Goal: Check status

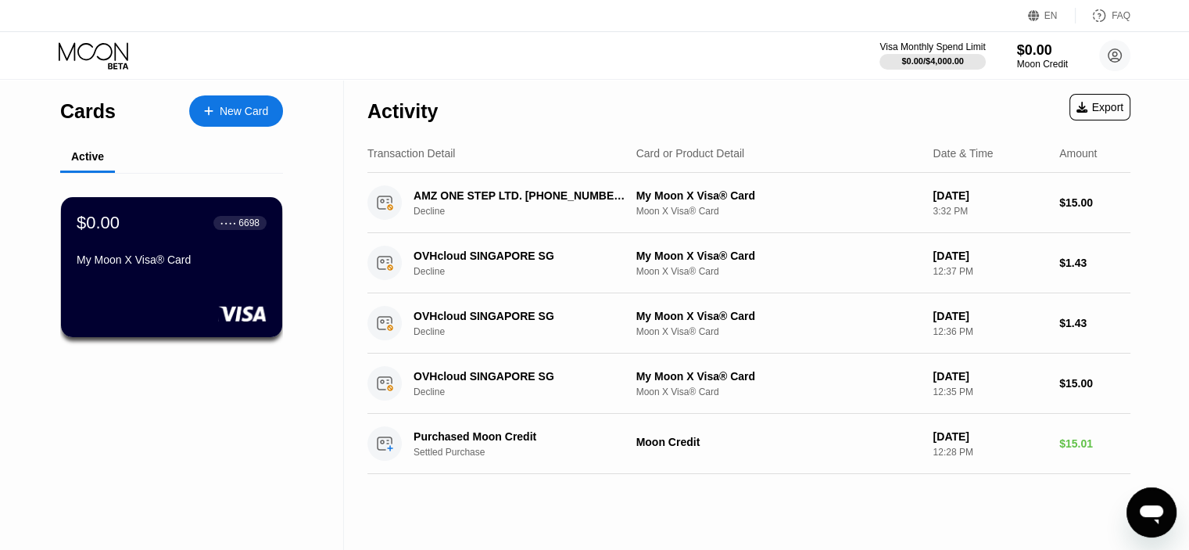
click at [1143, 523] on icon "Open messaging window" at bounding box center [1151, 512] width 28 height 28
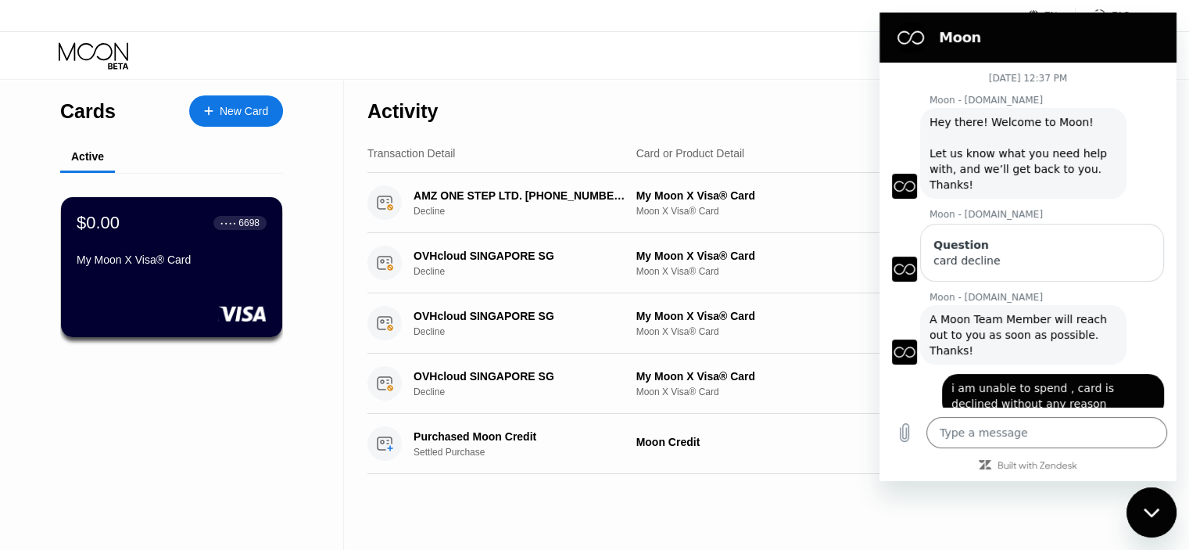
click at [1142, 504] on div "Close messaging window" at bounding box center [1151, 512] width 47 height 47
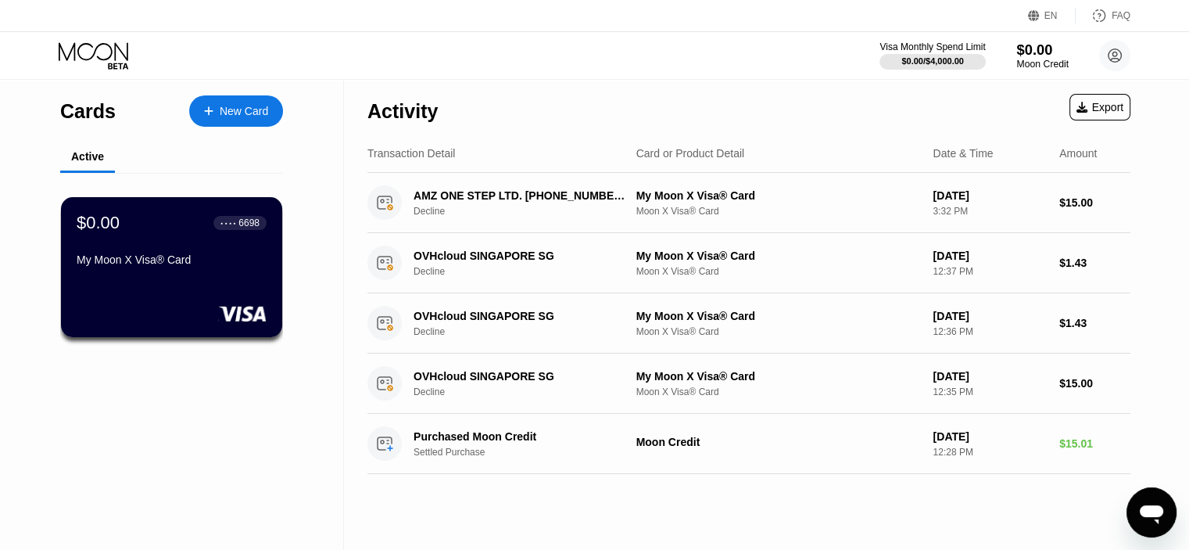
click at [1035, 42] on div "$0.00" at bounding box center [1042, 49] width 52 height 16
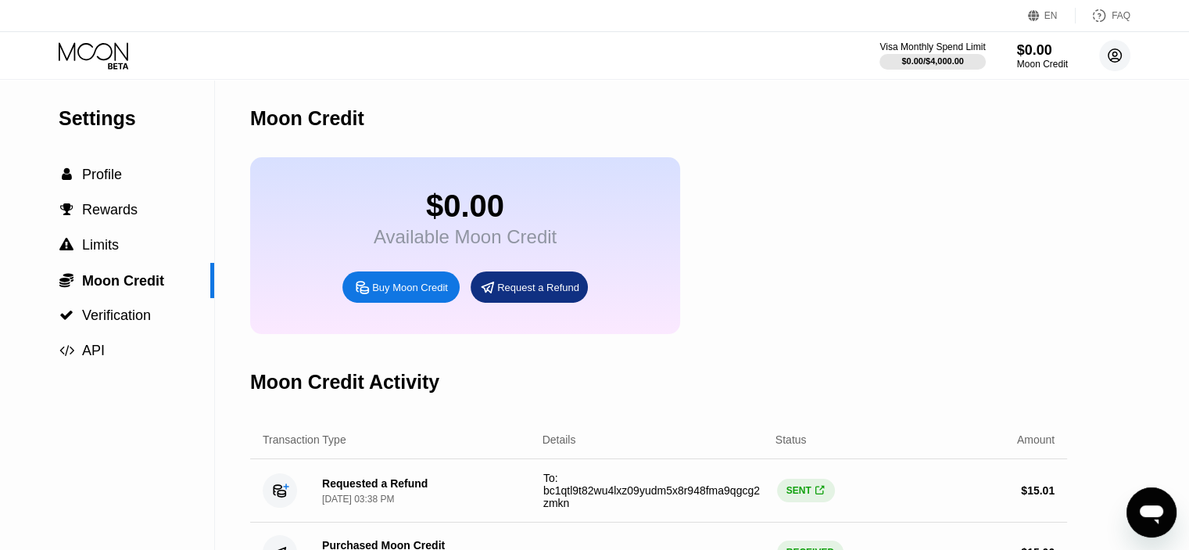
click at [1113, 60] on circle at bounding box center [1114, 55] width 31 height 31
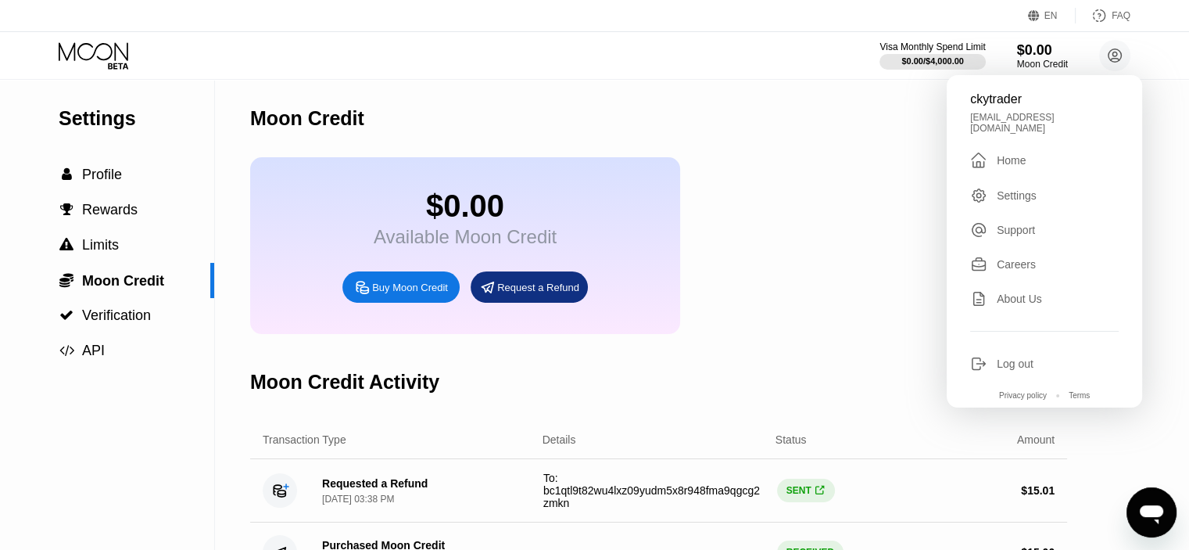
click at [1038, 193] on div "Settings" at bounding box center [1044, 195] width 149 height 17
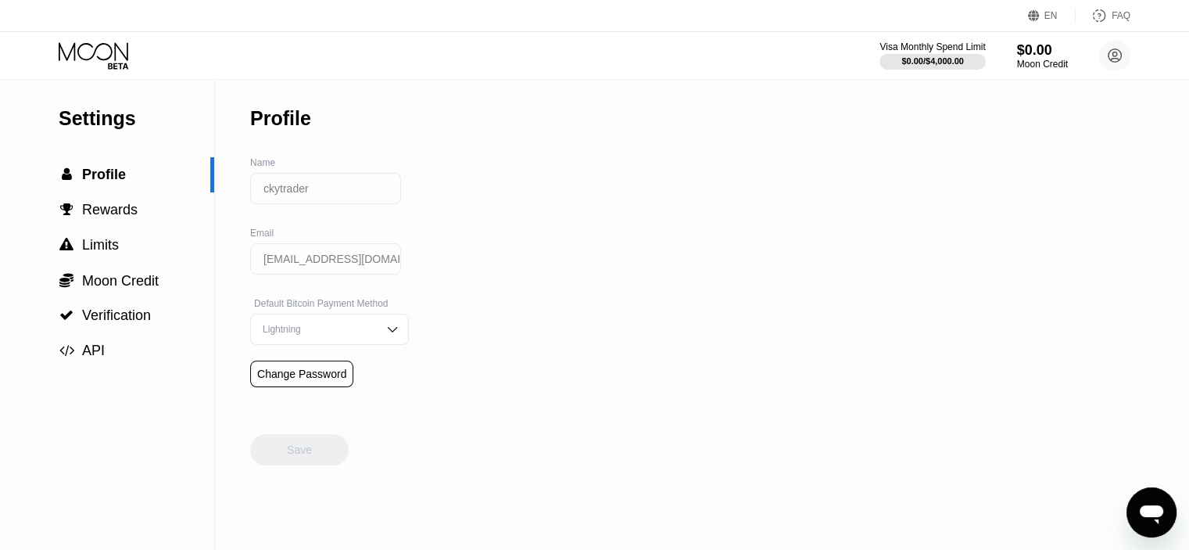
click at [106, 38] on div "Visa Monthly Spend Limit $0.00 / $4,000.00 $0.00 Moon Credit ckytrader [EMAIL_A…" at bounding box center [594, 55] width 1189 height 47
click at [101, 49] on icon at bounding box center [95, 55] width 73 height 27
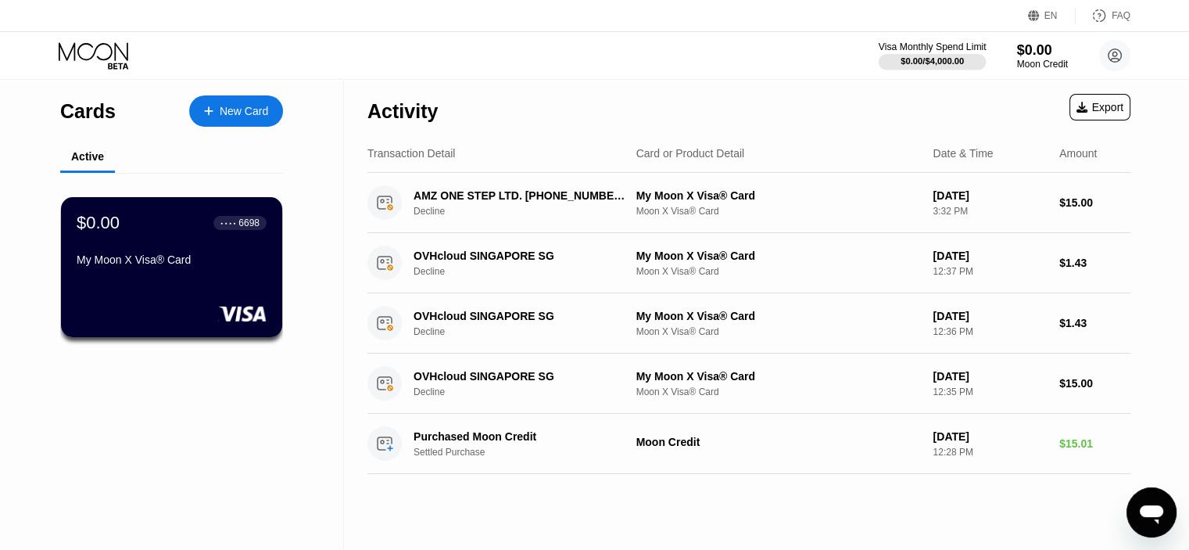
click at [937, 66] on div "$0.00 / $4,000.00" at bounding box center [932, 60] width 63 height 9
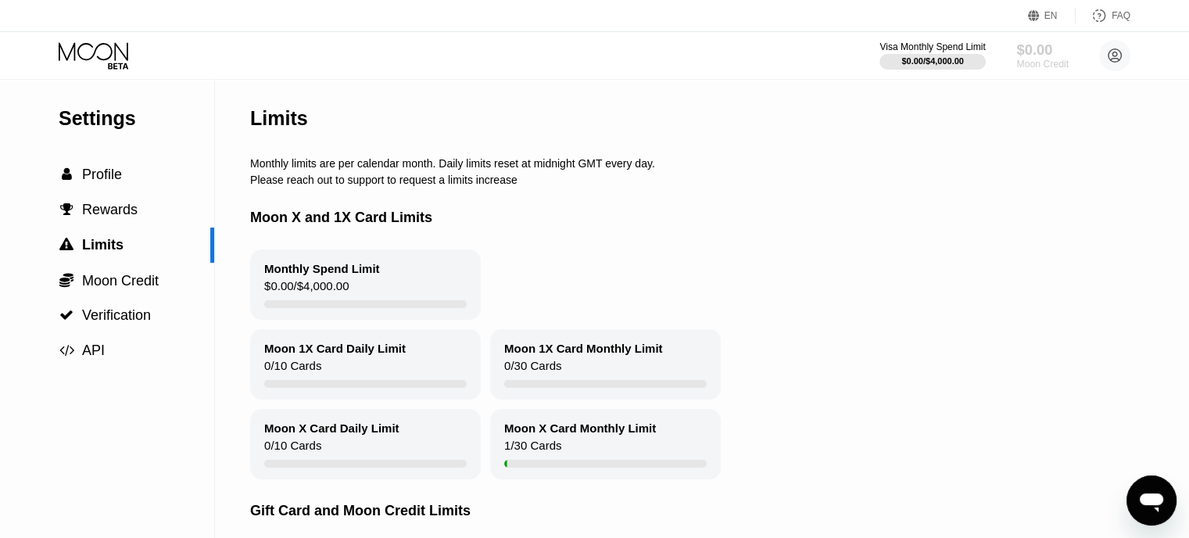
click at [1023, 60] on div "Moon Credit" at bounding box center [1042, 64] width 52 height 11
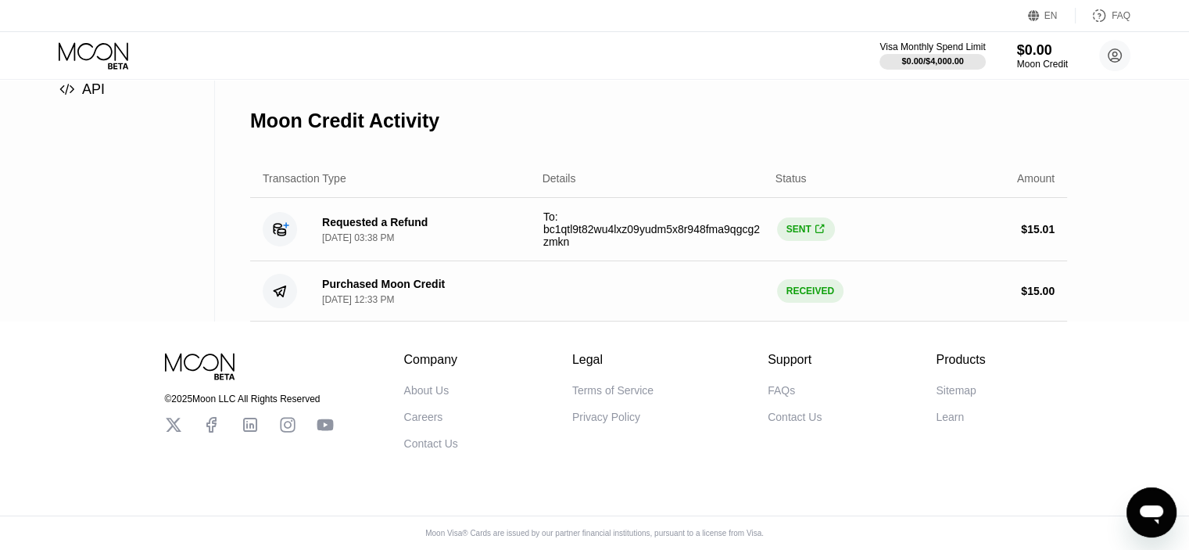
scroll to position [217, 0]
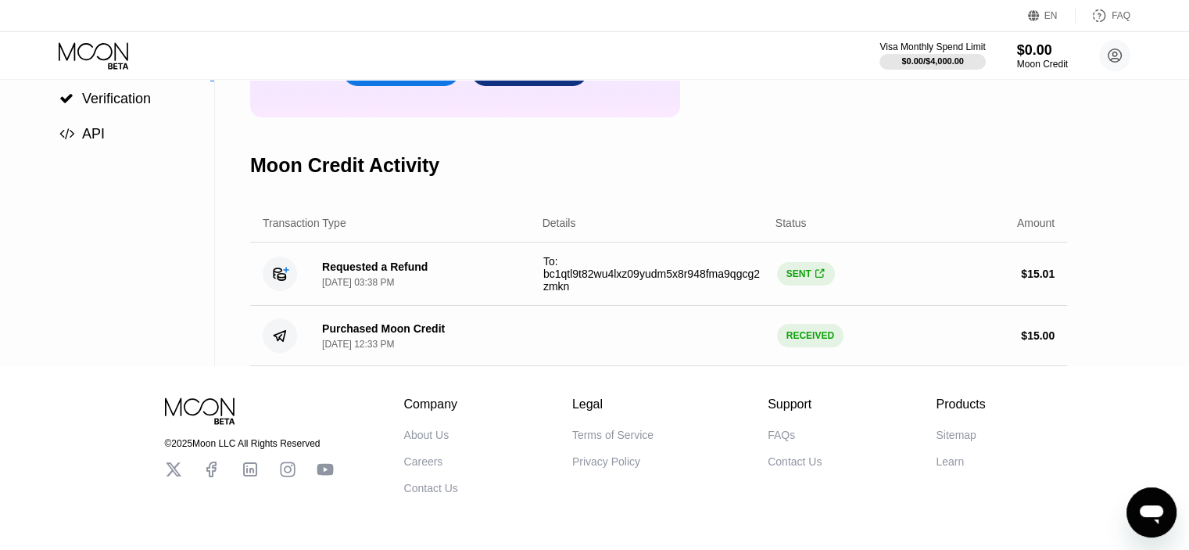
drag, startPoint x: 541, startPoint y: 306, endPoint x: 676, endPoint y: 306, distance: 135.2
click at [676, 306] on div "Requested a Refund [DATE] 03:38 PM To: bc1qtl9t82wu4lxz09yudm5x8r948fma9qgcg2zm…" at bounding box center [658, 273] width 817 height 63
click at [676, 292] on div "To: bc1qtl9t82wu4lxz09yudm5x8r948fma9qgcg2zmkn" at bounding box center [653, 274] width 221 height 38
click at [360, 273] on div "Requested a Refund" at bounding box center [375, 266] width 106 height 13
click at [263, 291] on circle at bounding box center [280, 273] width 34 height 34
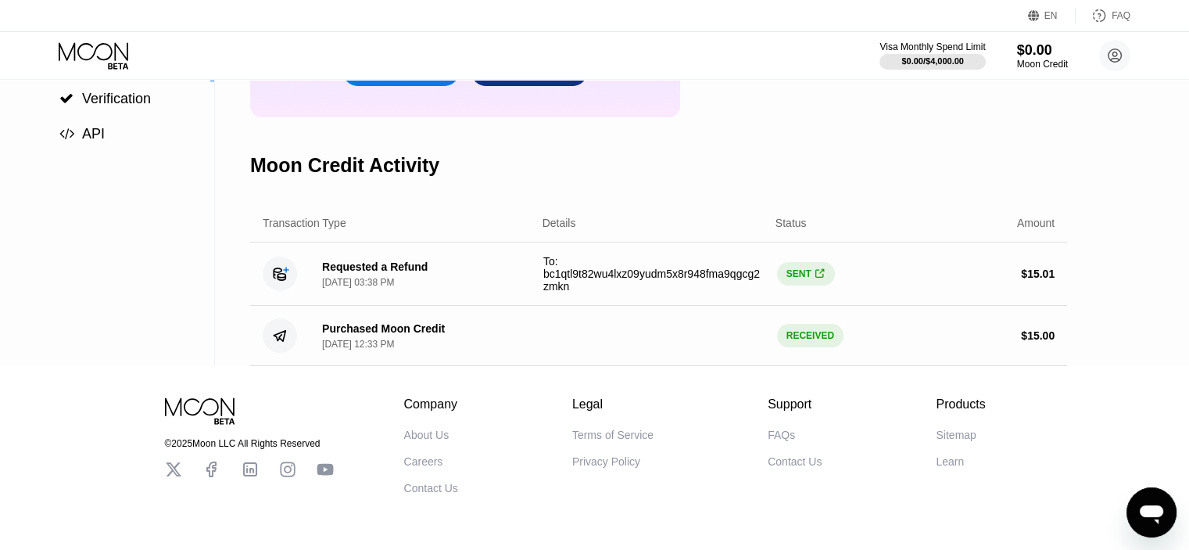
click at [294, 291] on circle at bounding box center [280, 273] width 34 height 34
drag, startPoint x: 382, startPoint y: 294, endPoint x: 625, endPoint y: 294, distance: 243.9
click at [421, 288] on div "Requested a Refund [DATE] 03:38 PM" at bounding box center [420, 273] width 221 height 27
drag, startPoint x: 625, startPoint y: 294, endPoint x: 681, endPoint y: 295, distance: 55.5
click at [663, 292] on span "To: bc1qtl9t82wu4lxz09yudm5x8r948fma9qgcg2zmkn" at bounding box center [651, 274] width 217 height 38
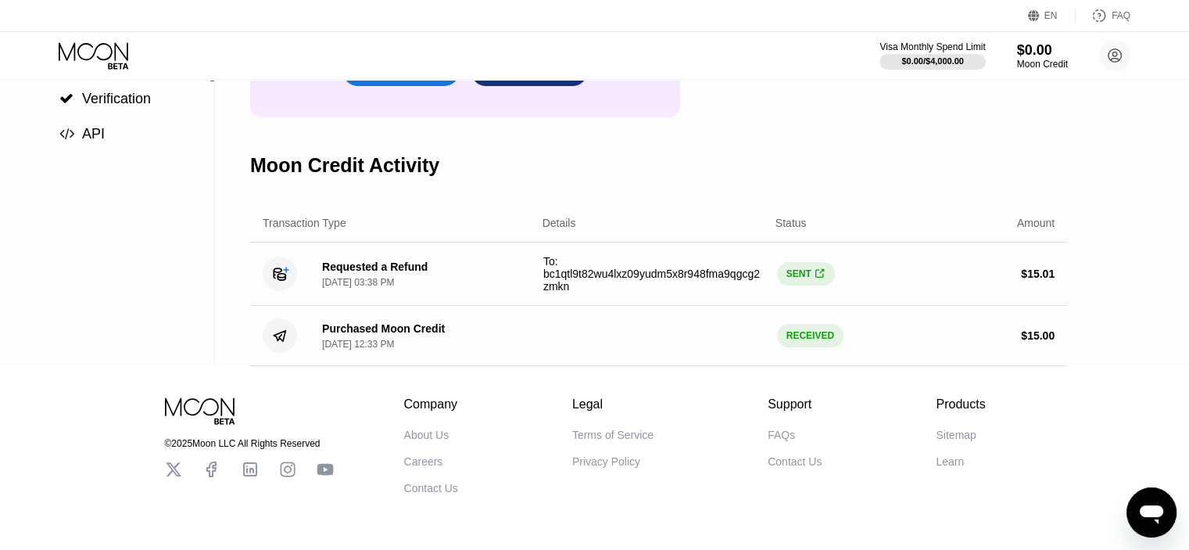
drag, startPoint x: 718, startPoint y: 295, endPoint x: 792, endPoint y: 295, distance: 73.5
click at [724, 292] on span "To: bc1qtl9t82wu4lxz09yudm5x8r948fma9qgcg2zmkn" at bounding box center [651, 274] width 217 height 38
click at [835, 280] on div "$ 15.01" at bounding box center [943, 273] width 221 height 13
click at [815, 280] on span "" at bounding box center [819, 274] width 9 height 12
type textarea "x"
